Goal: Check status: Check status

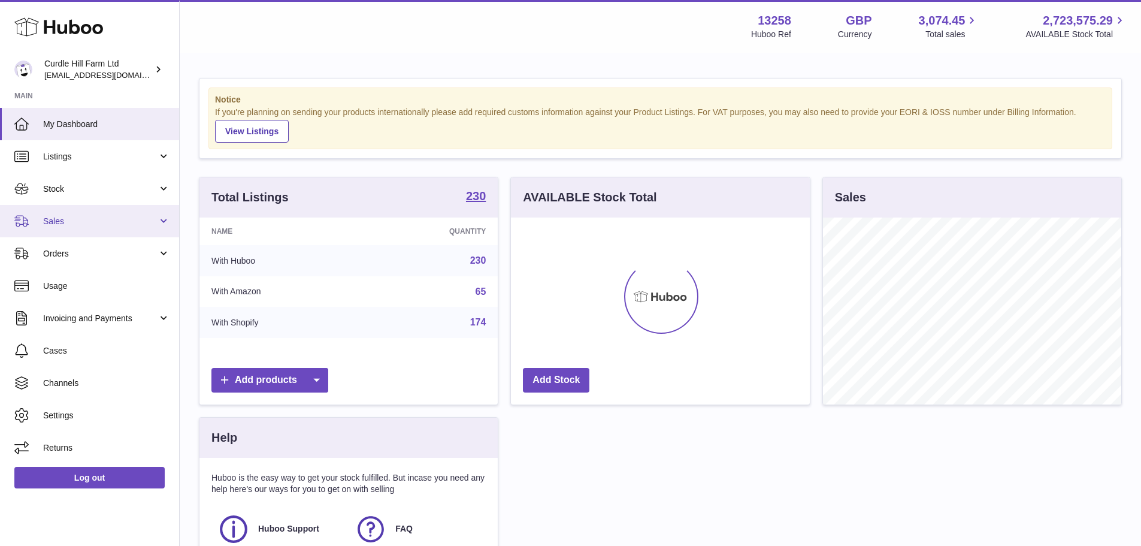
scroll to position [187, 299]
click at [116, 229] on link "Sales" at bounding box center [89, 221] width 179 height 32
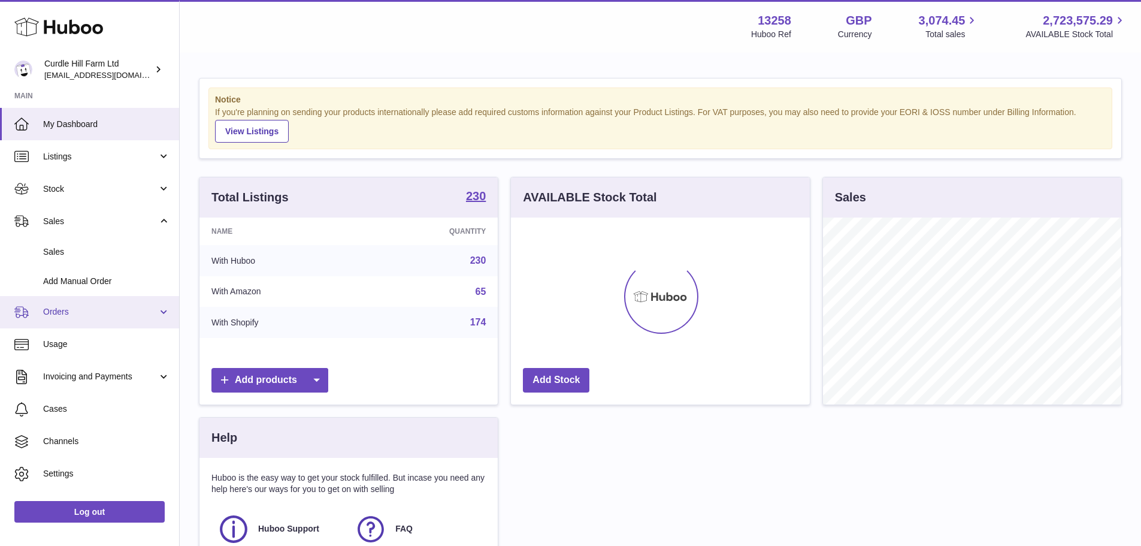
click at [112, 310] on span "Orders" at bounding box center [100, 311] width 114 height 11
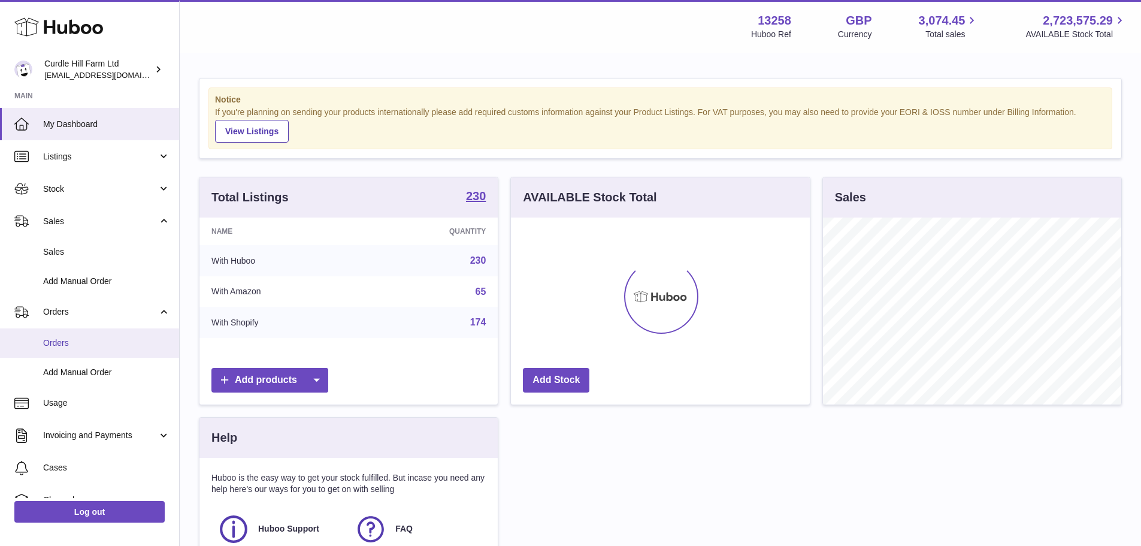
click at [104, 339] on span "Orders" at bounding box center [106, 342] width 127 height 11
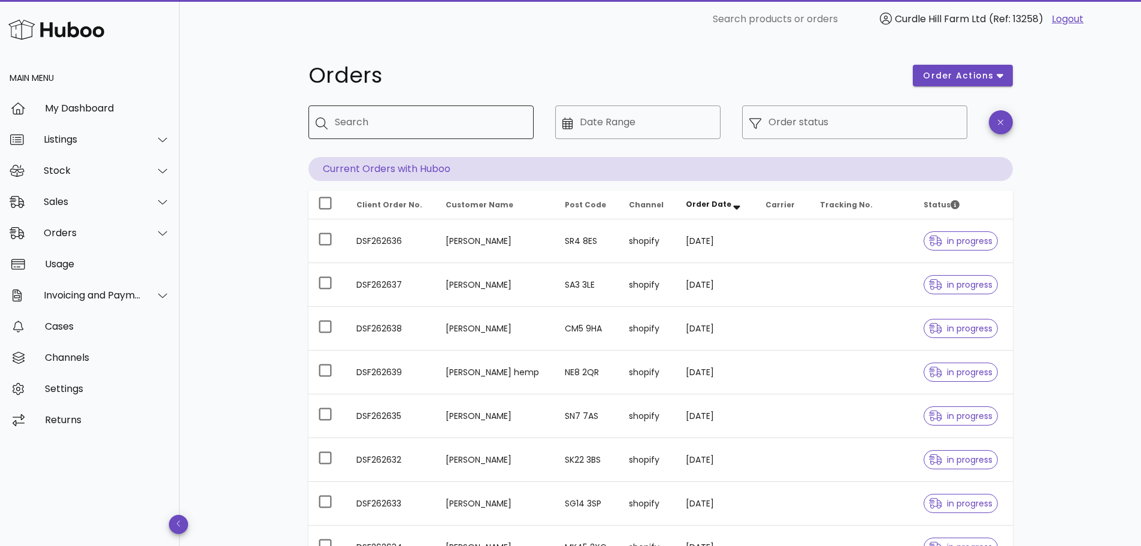
click at [418, 115] on input "Search" at bounding box center [429, 122] width 189 height 19
click at [870, 121] on input "Order status" at bounding box center [865, 122] width 192 height 19
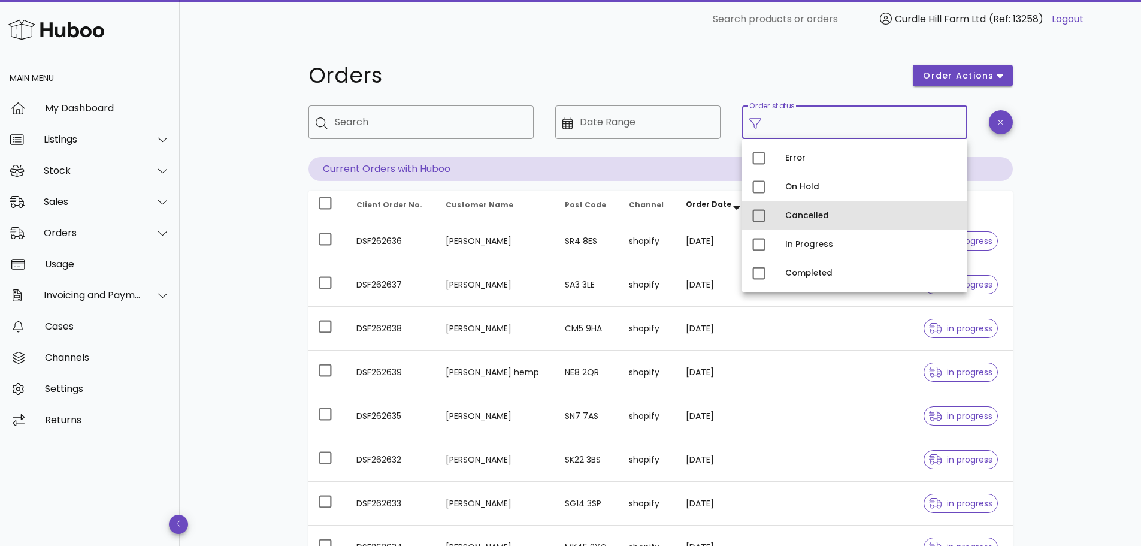
click at [779, 218] on div "Cancelled" at bounding box center [854, 215] width 225 height 29
type input "**********"
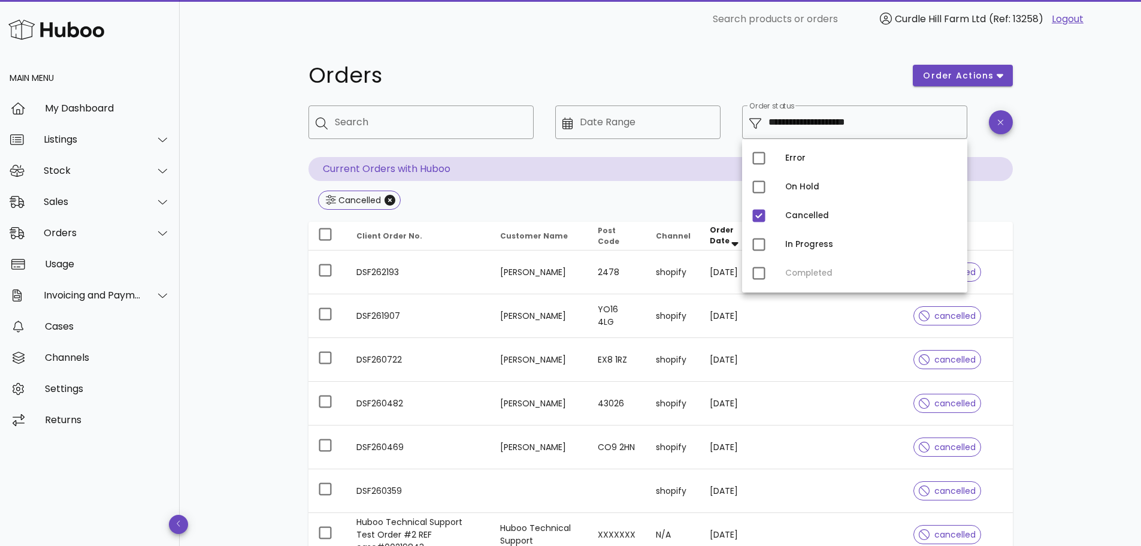
click at [1060, 180] on div "**********" at bounding box center [660, 450] width 961 height 824
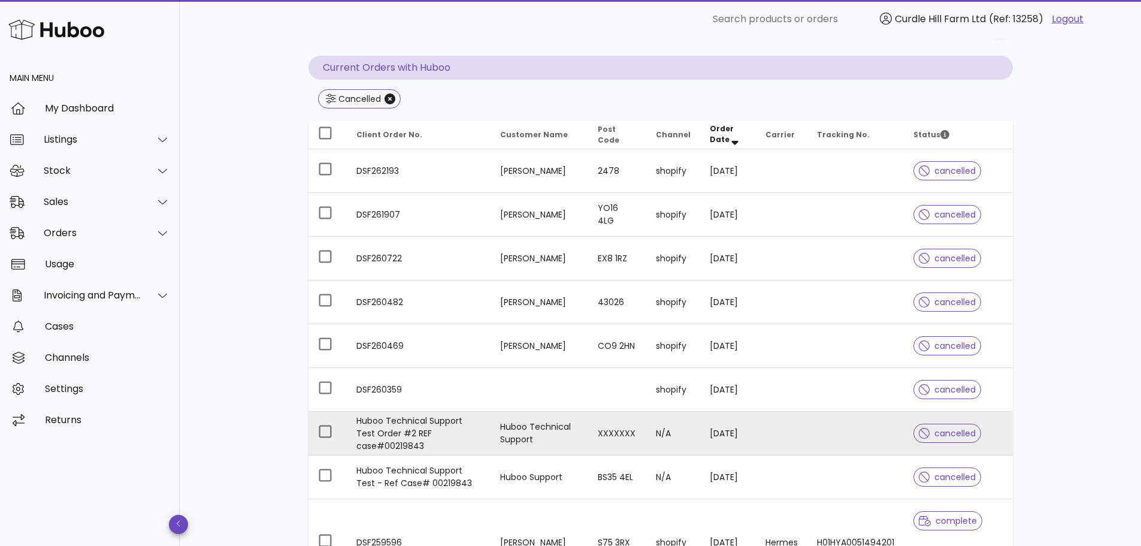
scroll to position [77, 0]
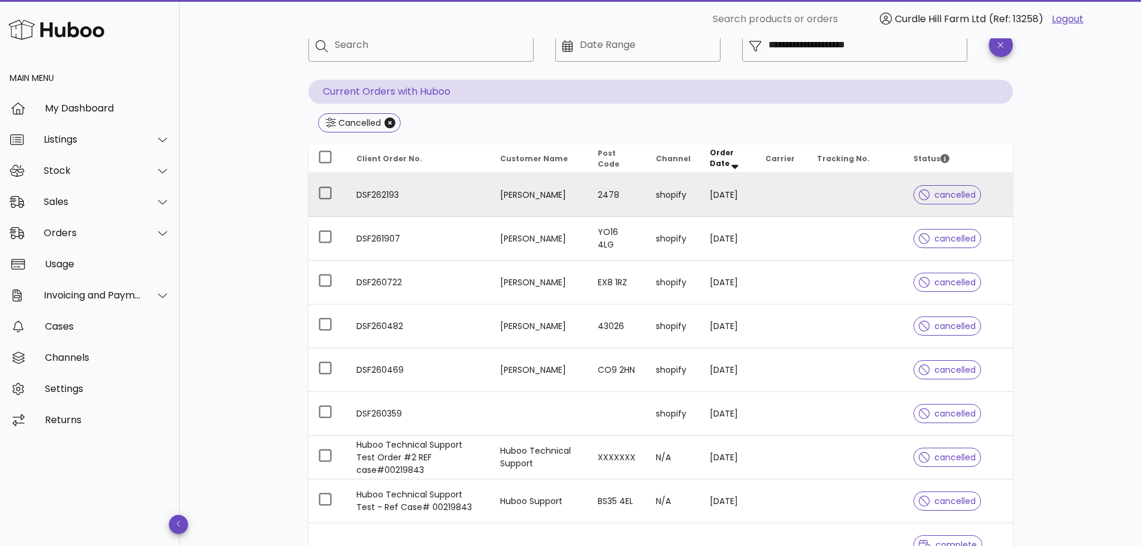
click at [380, 192] on td "DSF262193" at bounding box center [419, 195] width 144 height 44
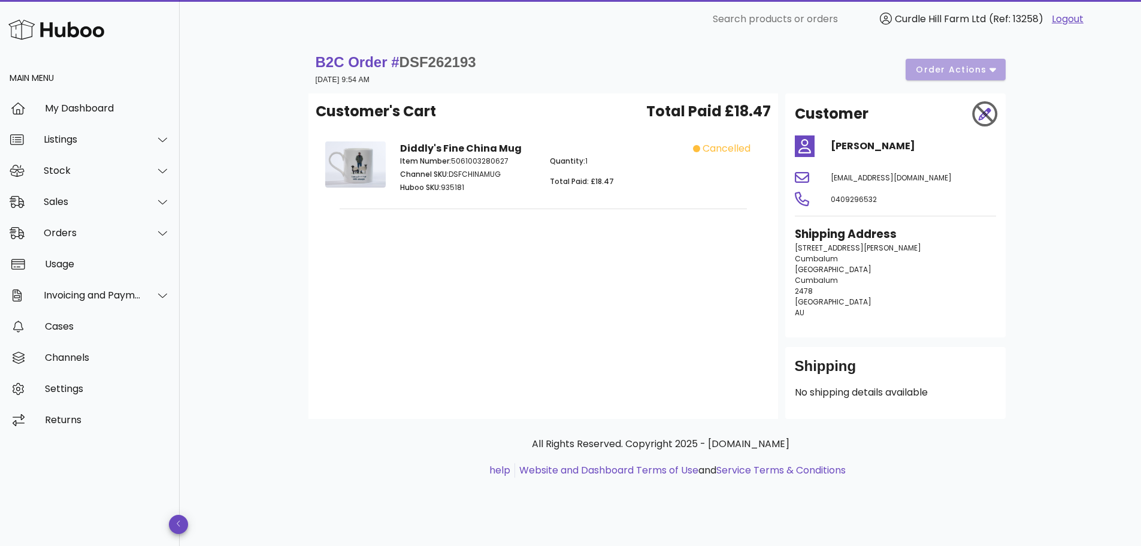
scroll to position [77, 0]
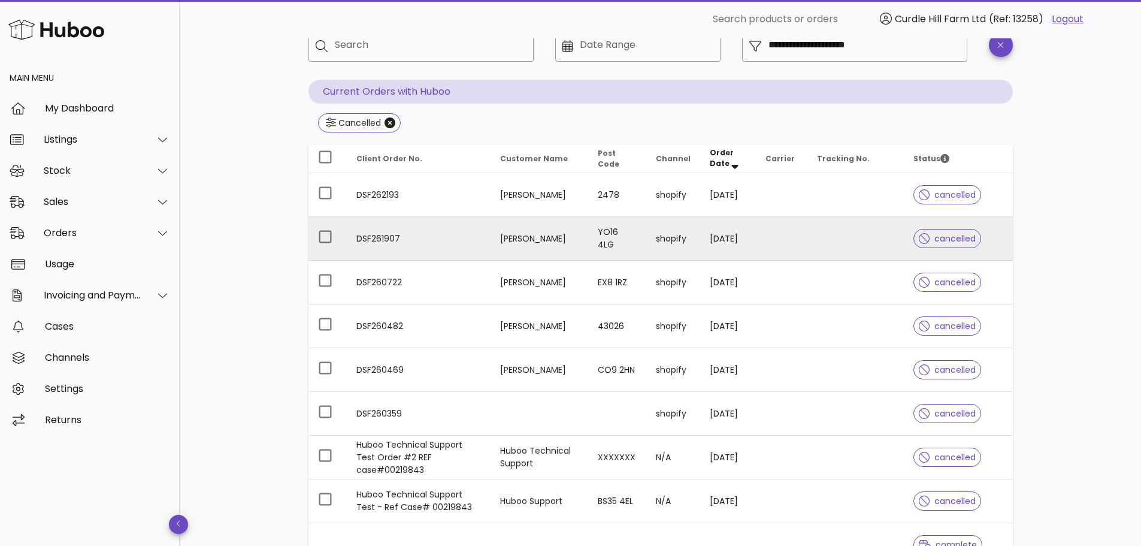
click at [515, 235] on td "Freya Donohoe" at bounding box center [540, 239] width 98 height 44
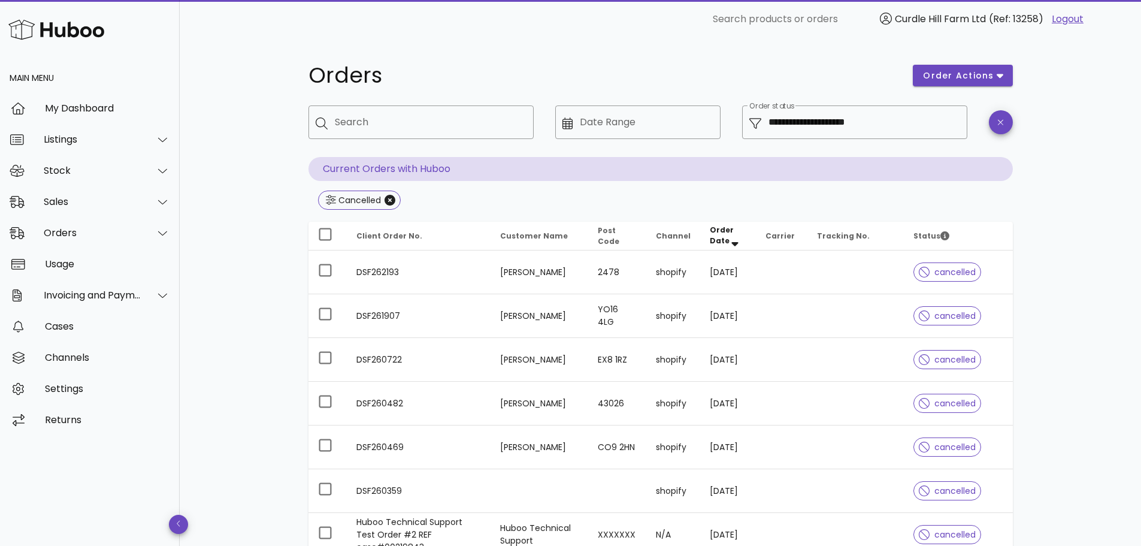
drag, startPoint x: 1048, startPoint y: 223, endPoint x: 1045, endPoint y: 228, distance: 6.5
click at [1048, 223] on div "**********" at bounding box center [660, 450] width 961 height 824
click at [86, 189] on div "Sales" at bounding box center [90, 201] width 180 height 31
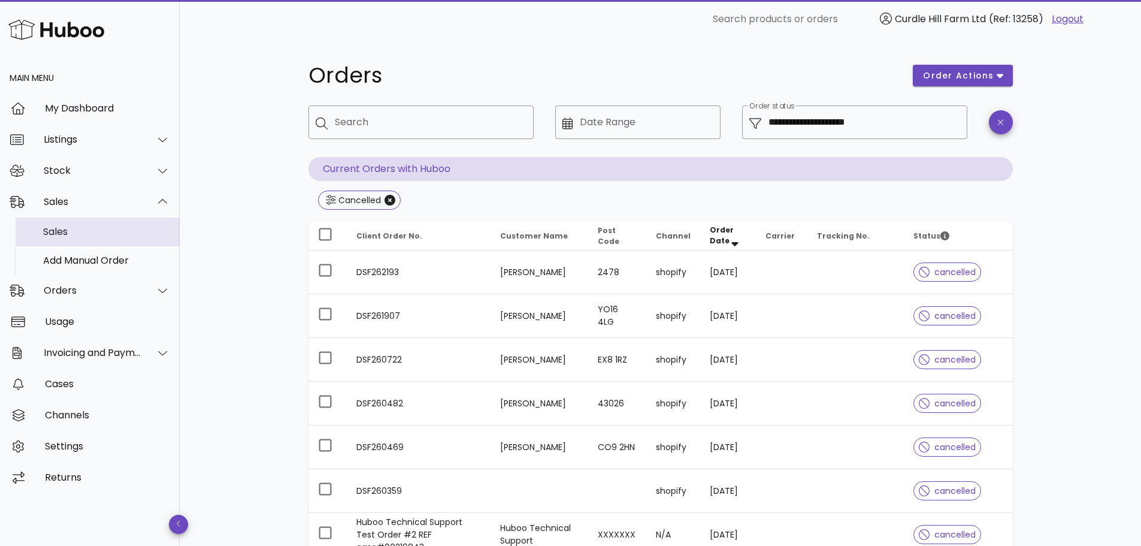
click at [94, 232] on div "Sales" at bounding box center [106, 231] width 127 height 11
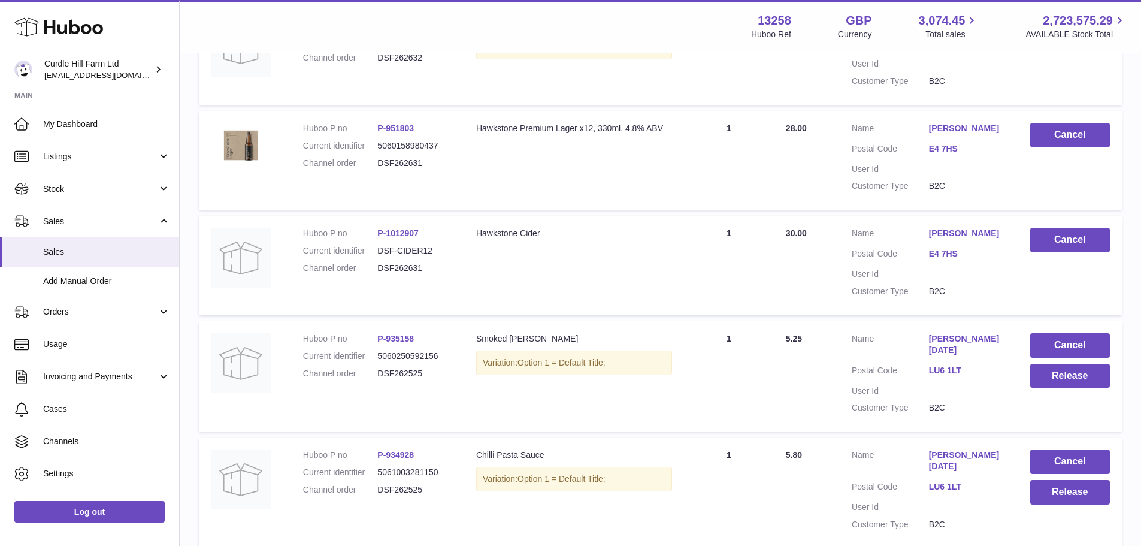
scroll to position [932, 0]
